Goal: Use online tool/utility: Utilize a website feature to perform a specific function

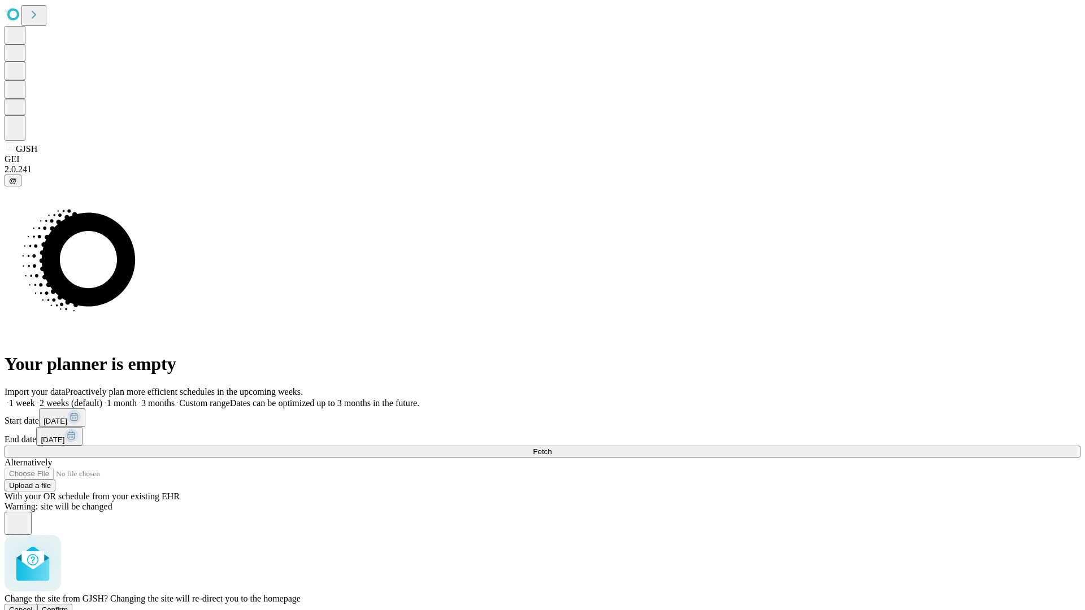
click at [68, 606] on span "Confirm" at bounding box center [55, 610] width 27 height 8
click at [102, 398] on label "2 weeks (default)" at bounding box center [68, 403] width 67 height 10
click at [552, 448] on span "Fetch" at bounding box center [542, 452] width 19 height 8
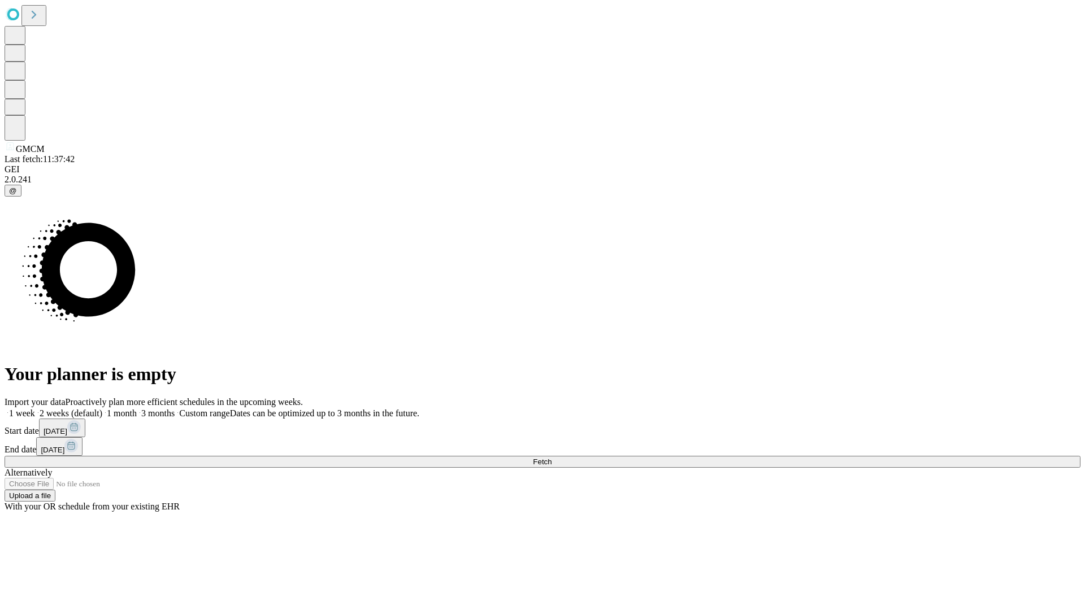
click at [102, 409] on label "2 weeks (default)" at bounding box center [68, 414] width 67 height 10
click at [552, 458] on span "Fetch" at bounding box center [542, 462] width 19 height 8
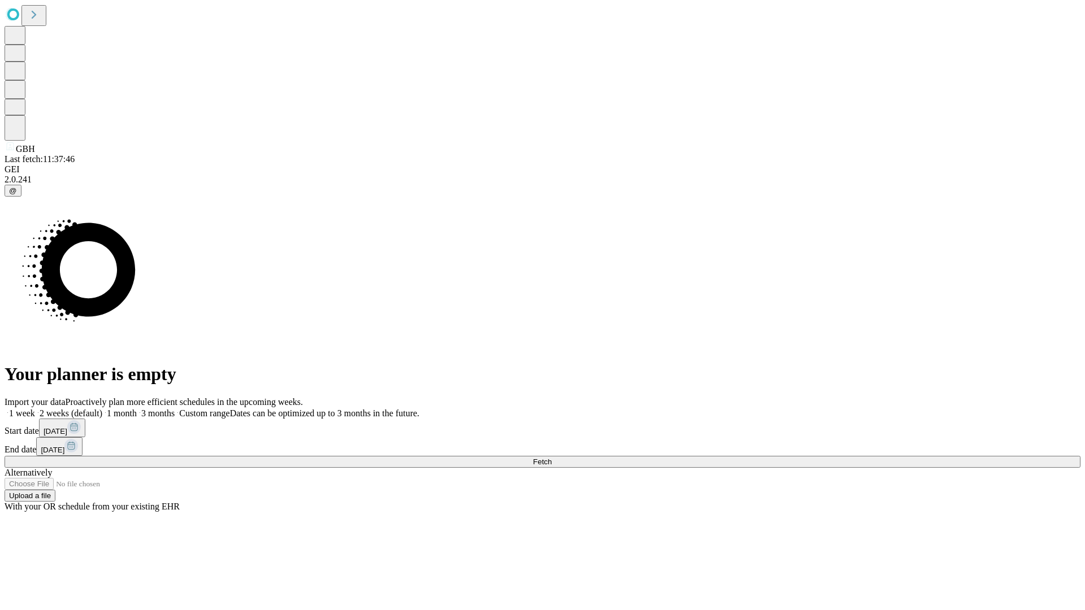
click at [552, 458] on span "Fetch" at bounding box center [542, 462] width 19 height 8
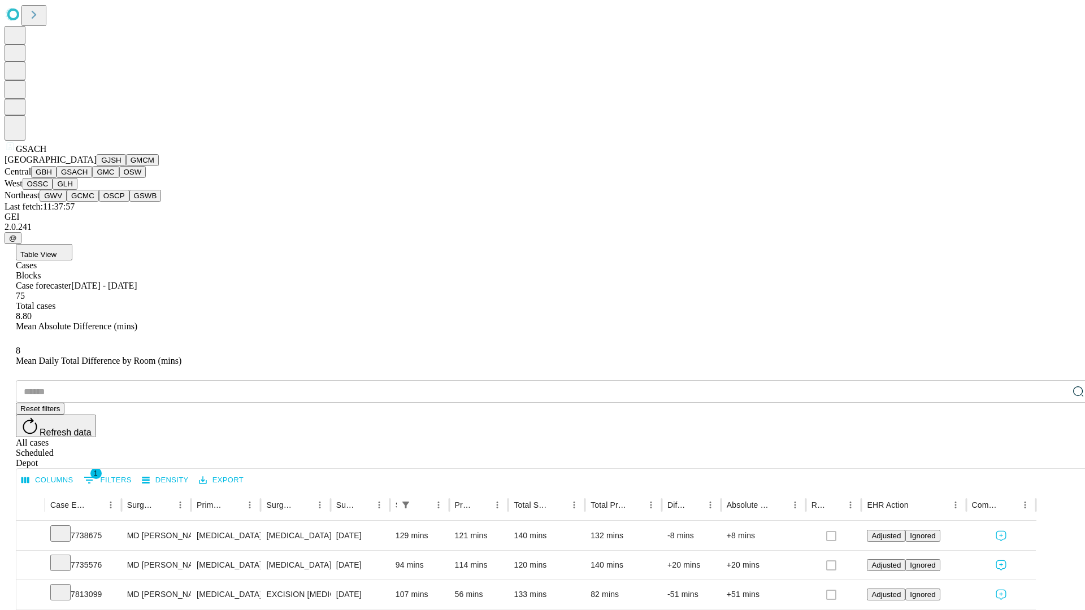
click at [92, 178] on button "GMC" at bounding box center [105, 172] width 27 height 12
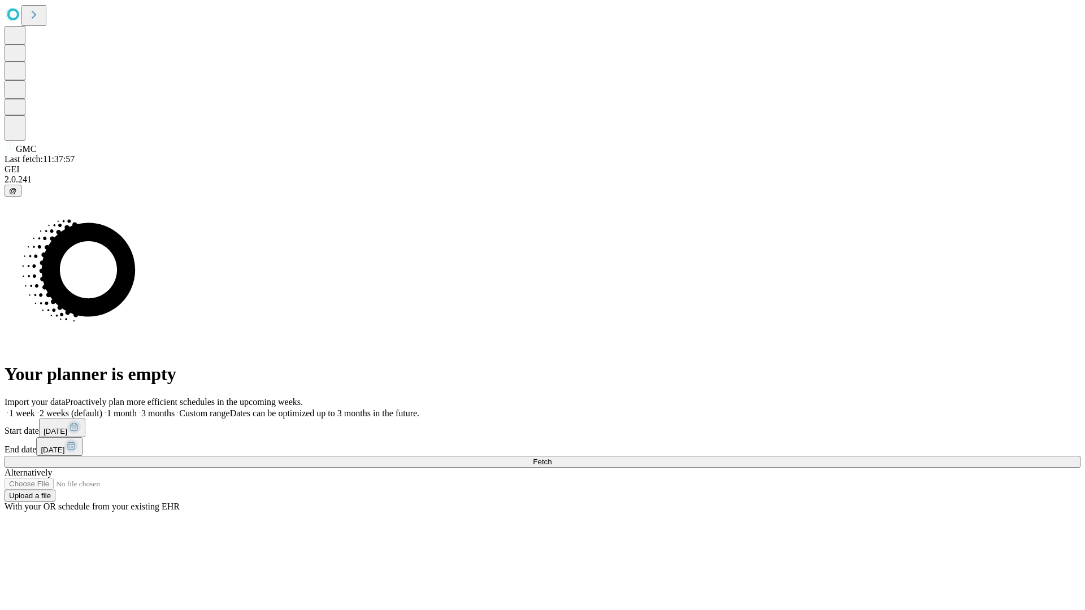
click at [102, 409] on label "2 weeks (default)" at bounding box center [68, 414] width 67 height 10
click at [552, 458] on span "Fetch" at bounding box center [542, 462] width 19 height 8
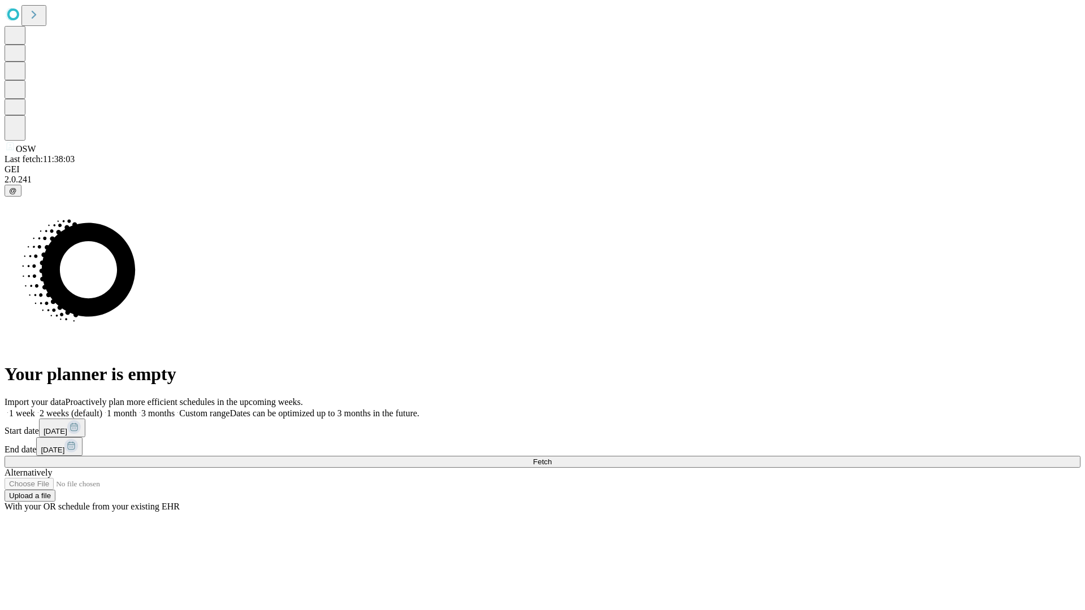
click at [102, 409] on label "2 weeks (default)" at bounding box center [68, 414] width 67 height 10
click at [552, 458] on span "Fetch" at bounding box center [542, 462] width 19 height 8
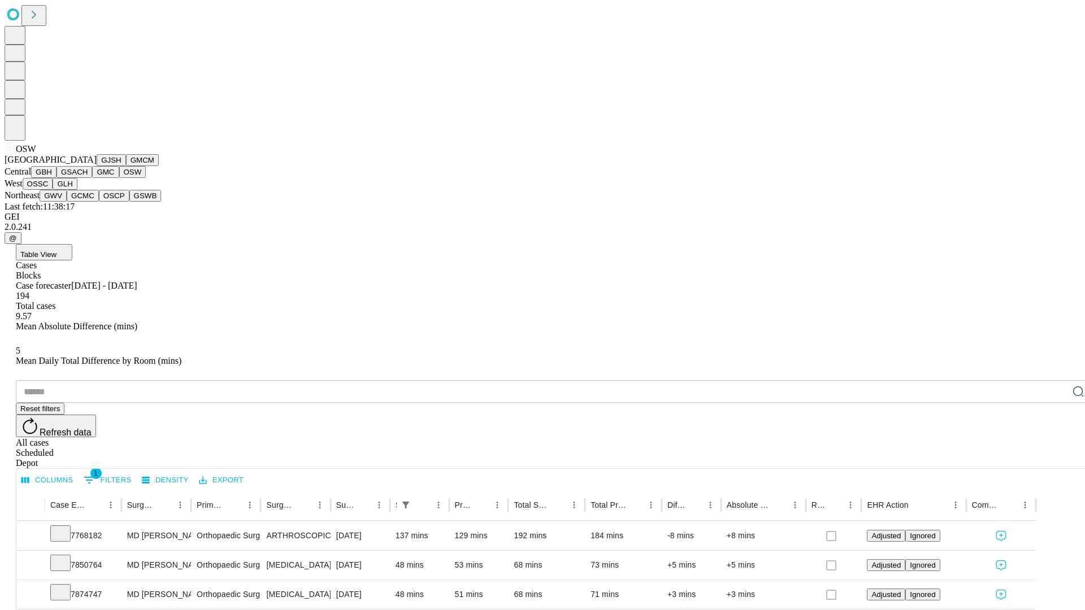
click at [53, 190] on button "OSSC" at bounding box center [38, 184] width 31 height 12
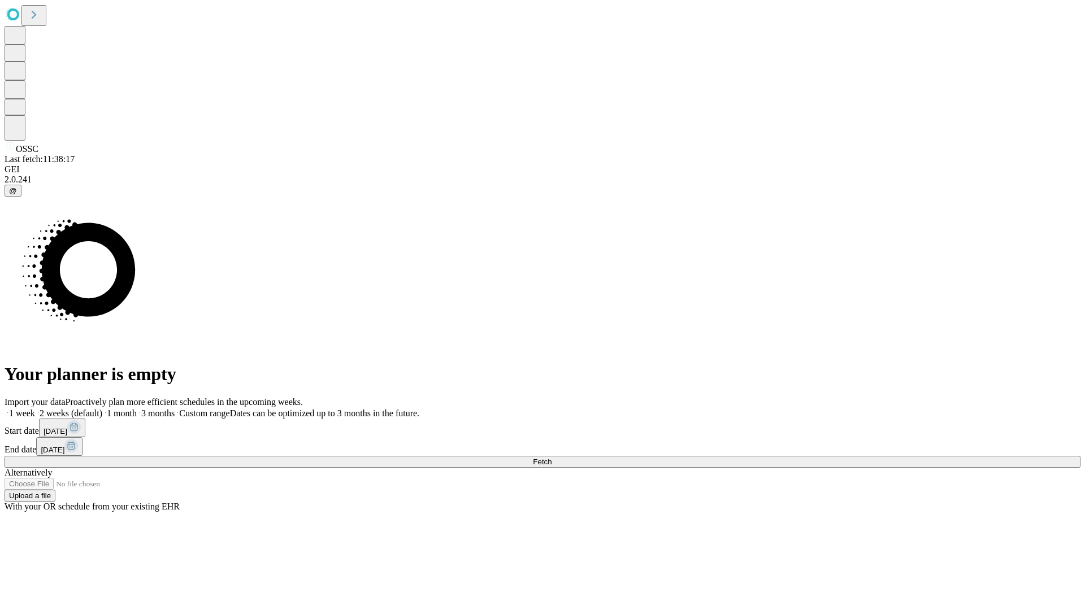
click at [102, 409] on label "2 weeks (default)" at bounding box center [68, 414] width 67 height 10
click at [552, 458] on span "Fetch" at bounding box center [542, 462] width 19 height 8
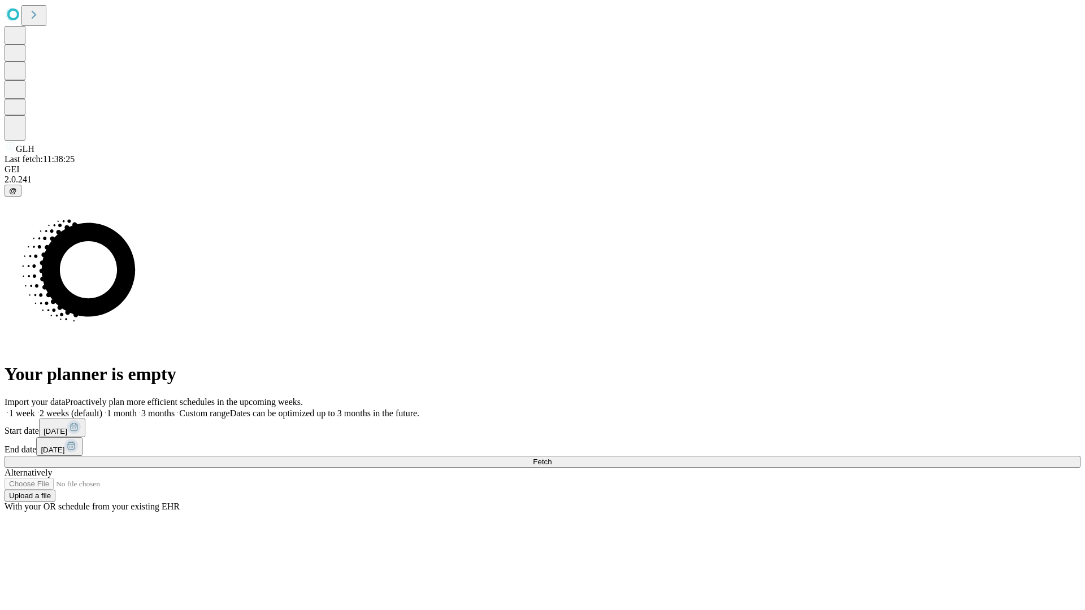
click at [102, 409] on label "2 weeks (default)" at bounding box center [68, 414] width 67 height 10
click at [552, 458] on span "Fetch" at bounding box center [542, 462] width 19 height 8
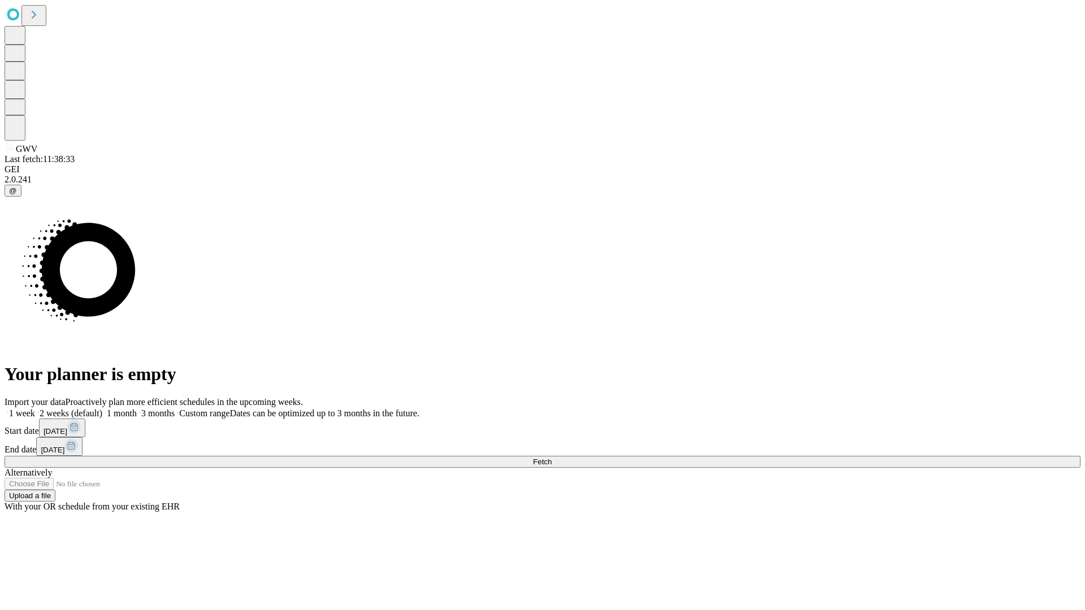
click at [102, 409] on label "2 weeks (default)" at bounding box center [68, 414] width 67 height 10
click at [552, 458] on span "Fetch" at bounding box center [542, 462] width 19 height 8
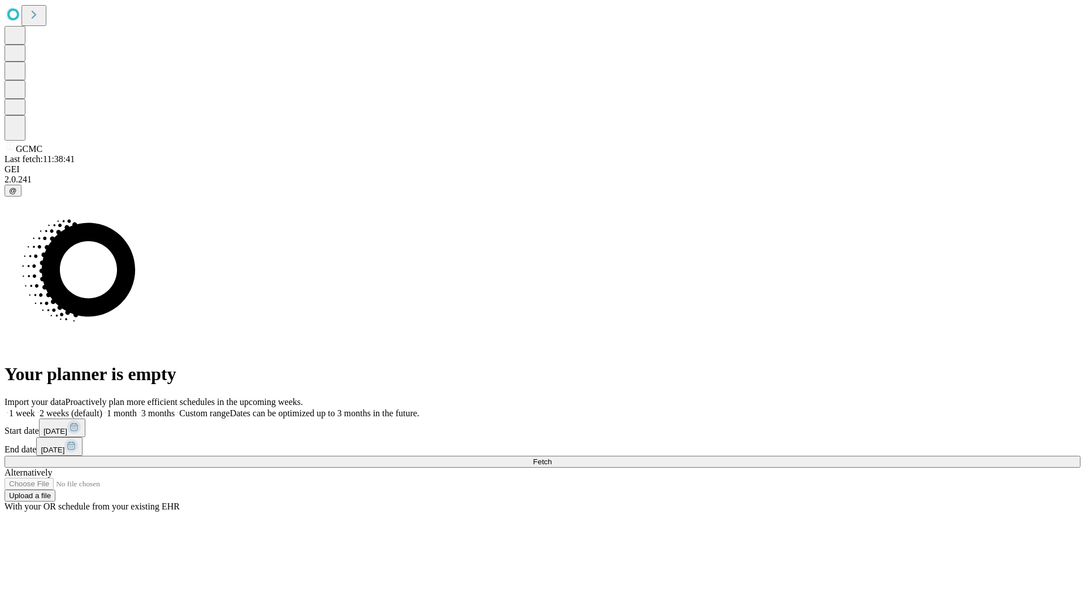
click at [102, 409] on label "2 weeks (default)" at bounding box center [68, 414] width 67 height 10
click at [552, 458] on span "Fetch" at bounding box center [542, 462] width 19 height 8
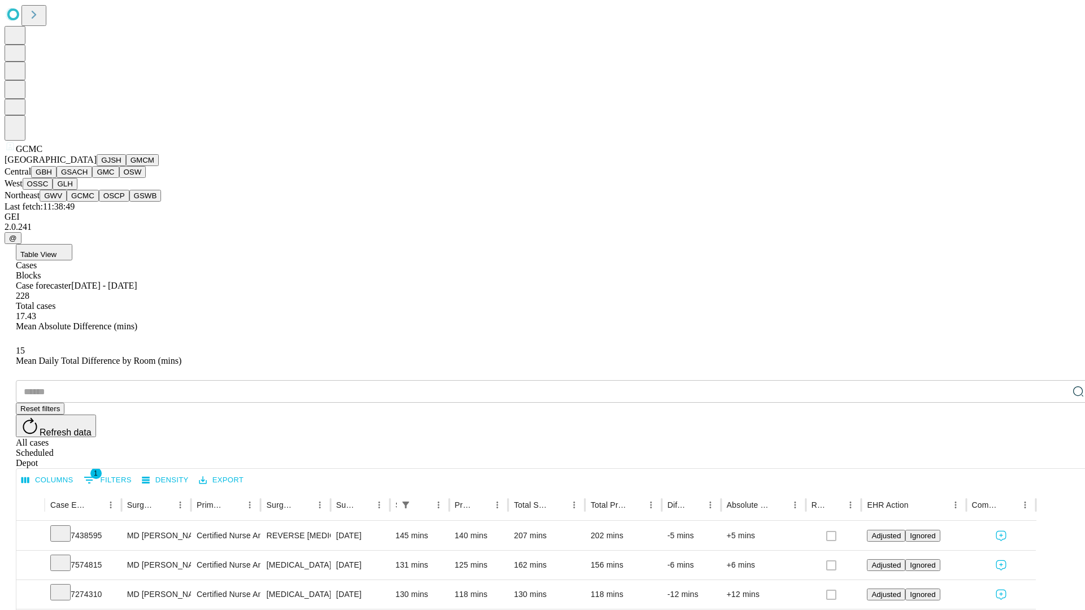
click at [99, 202] on button "OSCP" at bounding box center [114, 196] width 31 height 12
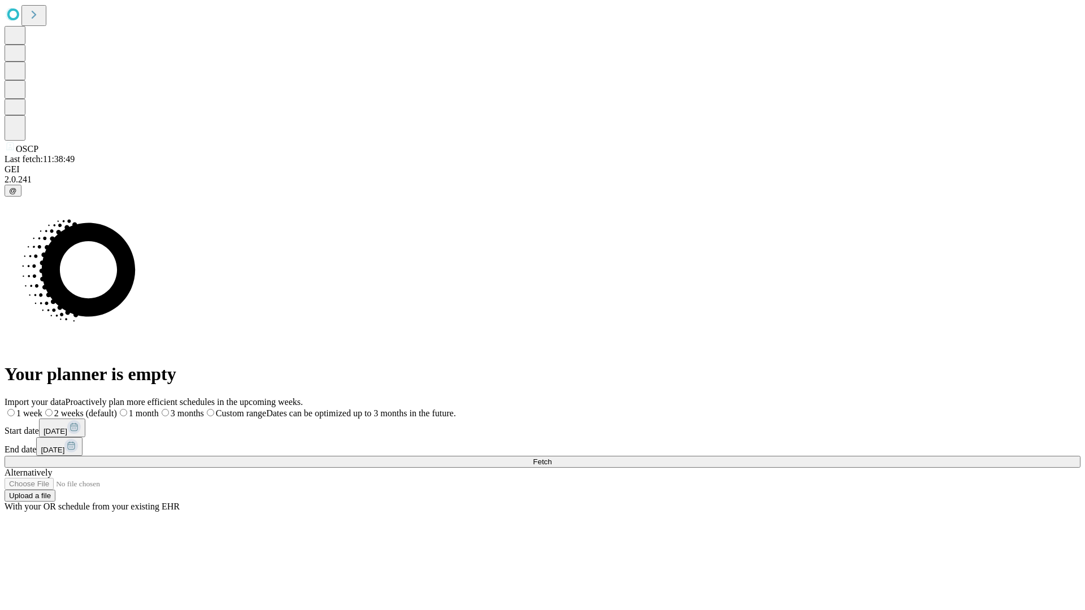
click at [117, 409] on label "2 weeks (default)" at bounding box center [79, 414] width 75 height 10
click at [552, 458] on span "Fetch" at bounding box center [542, 462] width 19 height 8
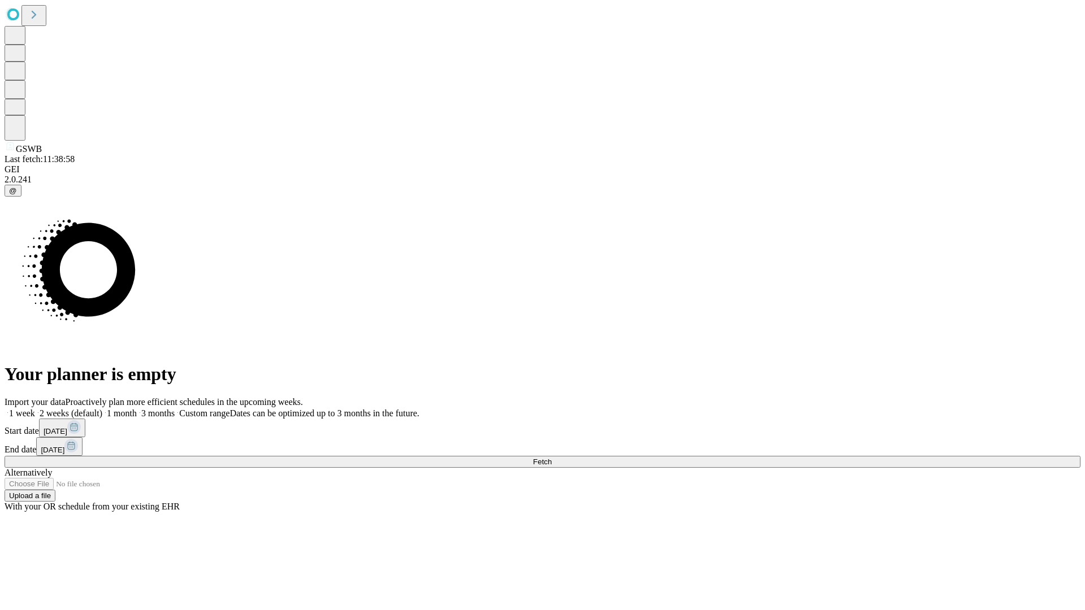
click at [102, 409] on label "2 weeks (default)" at bounding box center [68, 414] width 67 height 10
click at [552, 458] on span "Fetch" at bounding box center [542, 462] width 19 height 8
